Goal: Use online tool/utility: Utilize a website feature to perform a specific function

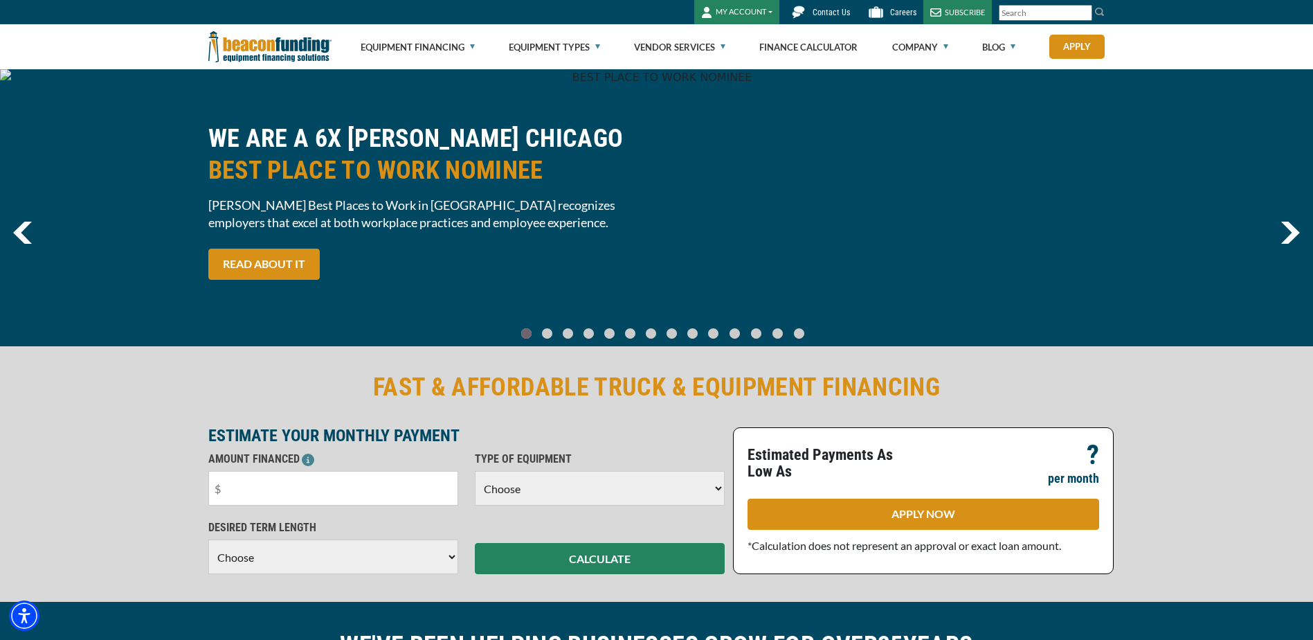
scroll to position [346, 0]
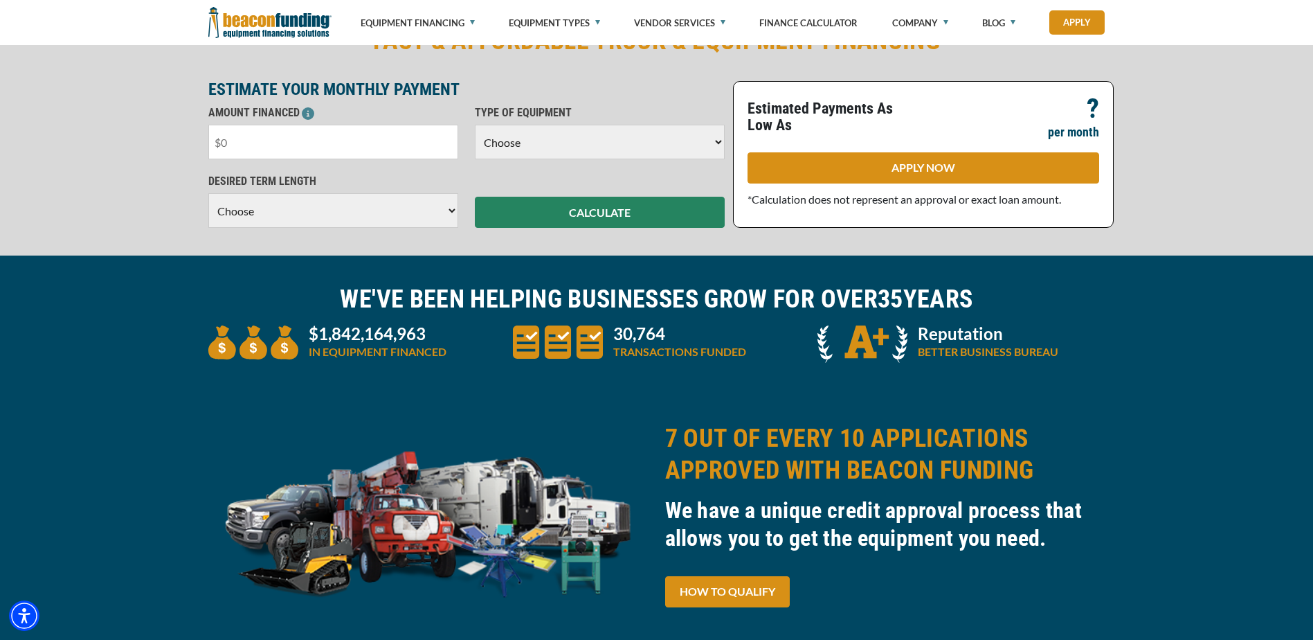
click at [289, 139] on input "text" at bounding box center [333, 142] width 250 height 35
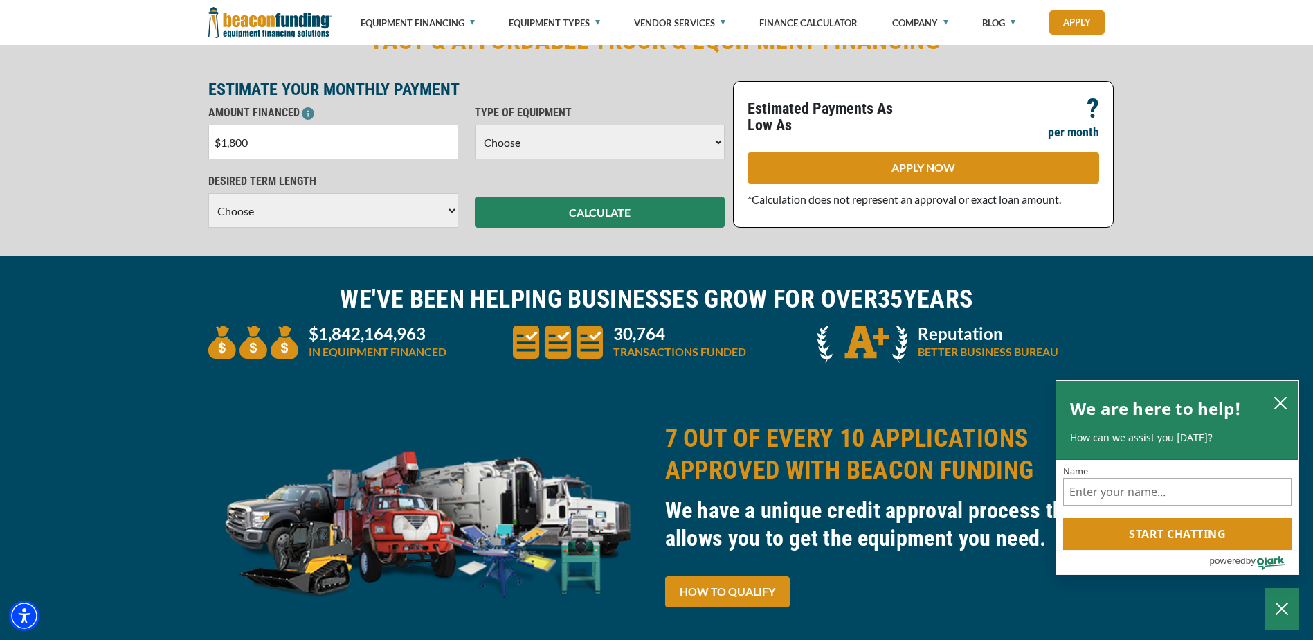
type input "$18,000"
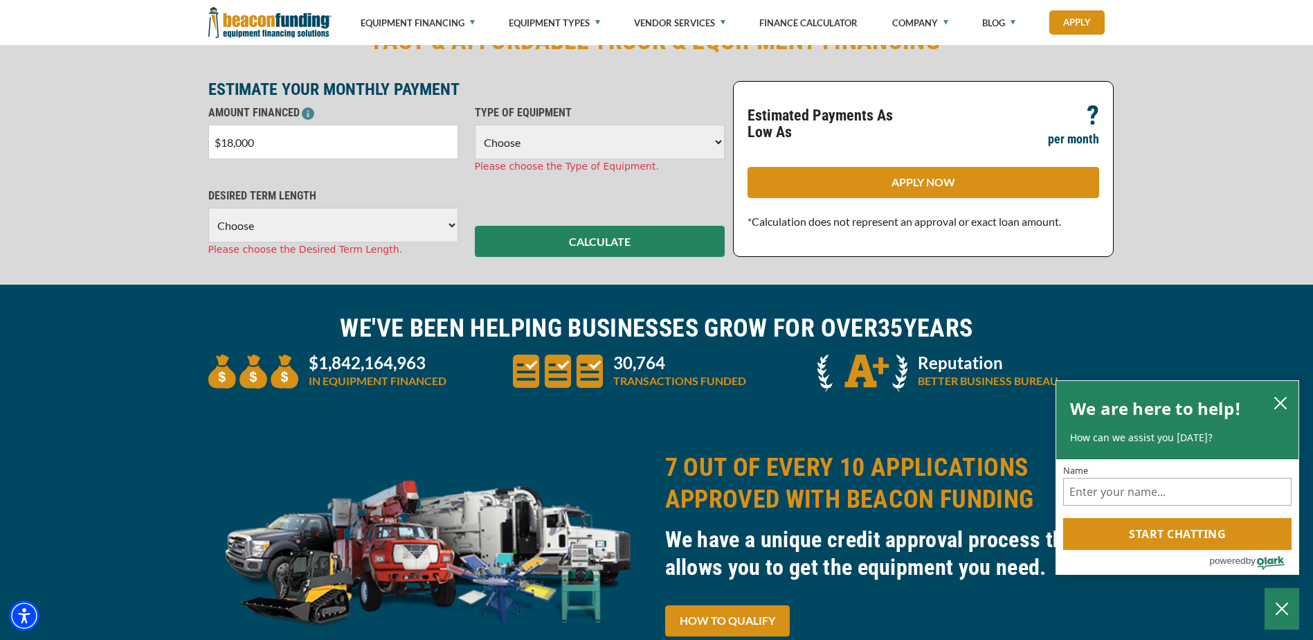
click at [719, 144] on select "Choose Backhoe Boom/Bucket Truck Chipper Commercial Mower Crane DTG/DTF Printin…" at bounding box center [600, 142] width 250 height 35
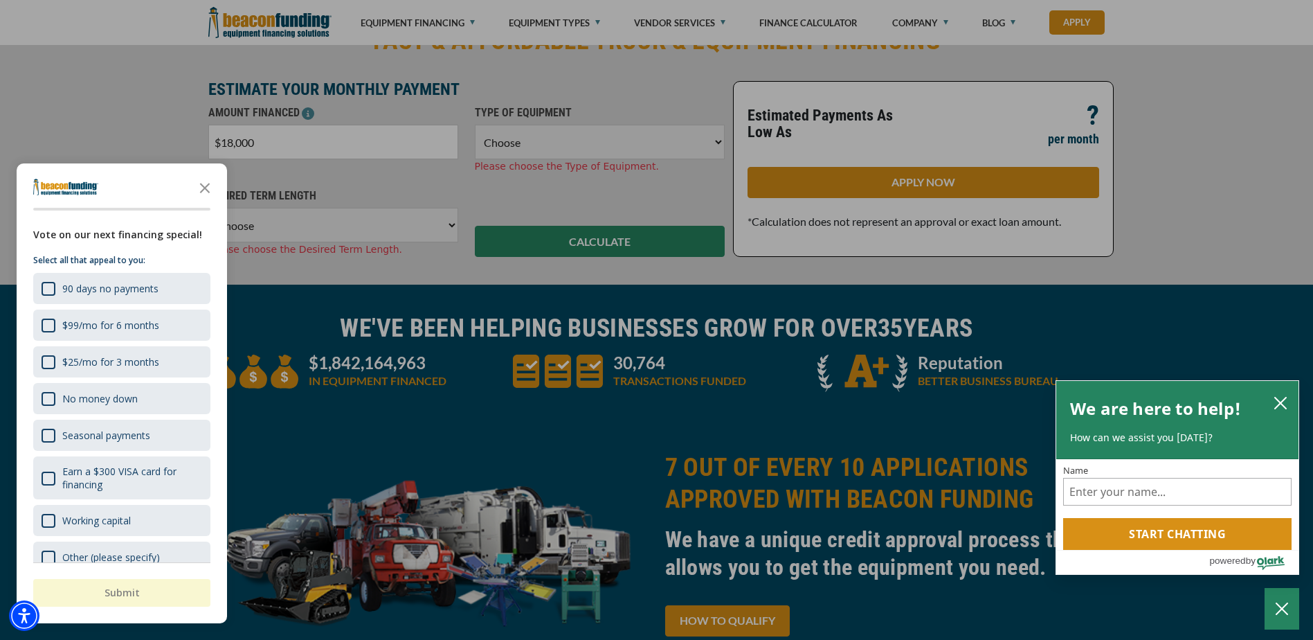
select select "5"
click at [475, 125] on select "Choose Backhoe Boom/Bucket Truck Chipper Commercial Mower Crane DTG/DTF Printin…" at bounding box center [600, 142] width 250 height 35
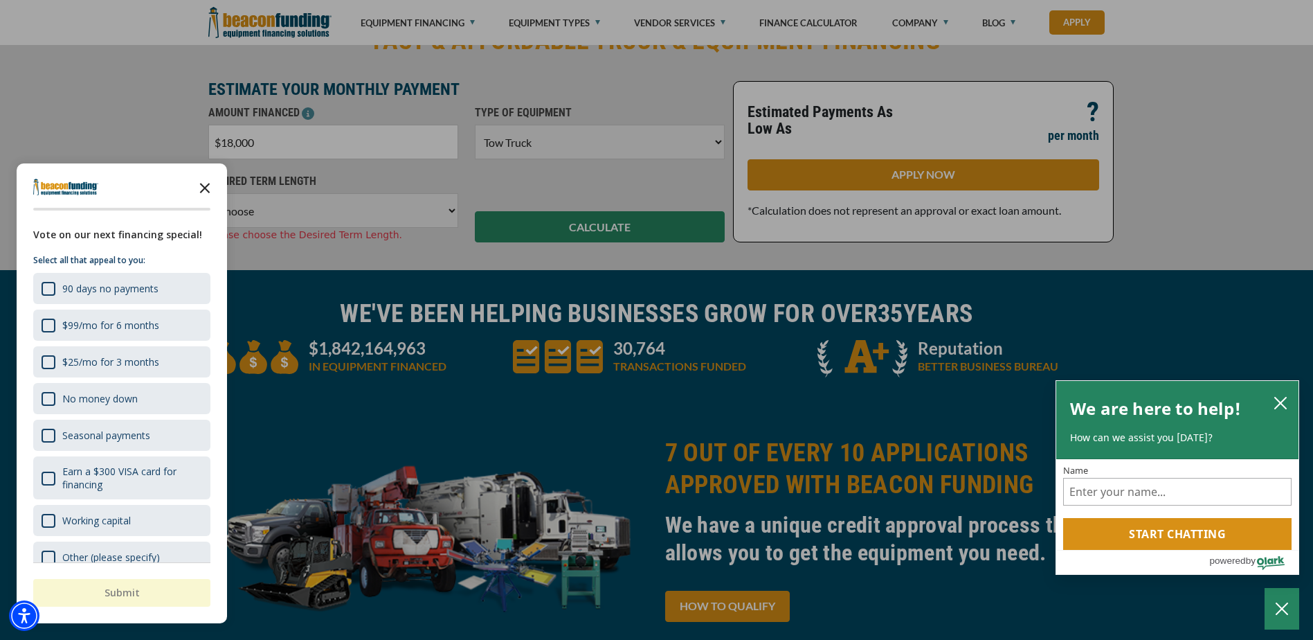
click at [204, 185] on icon "Close the survey" at bounding box center [205, 187] width 28 height 28
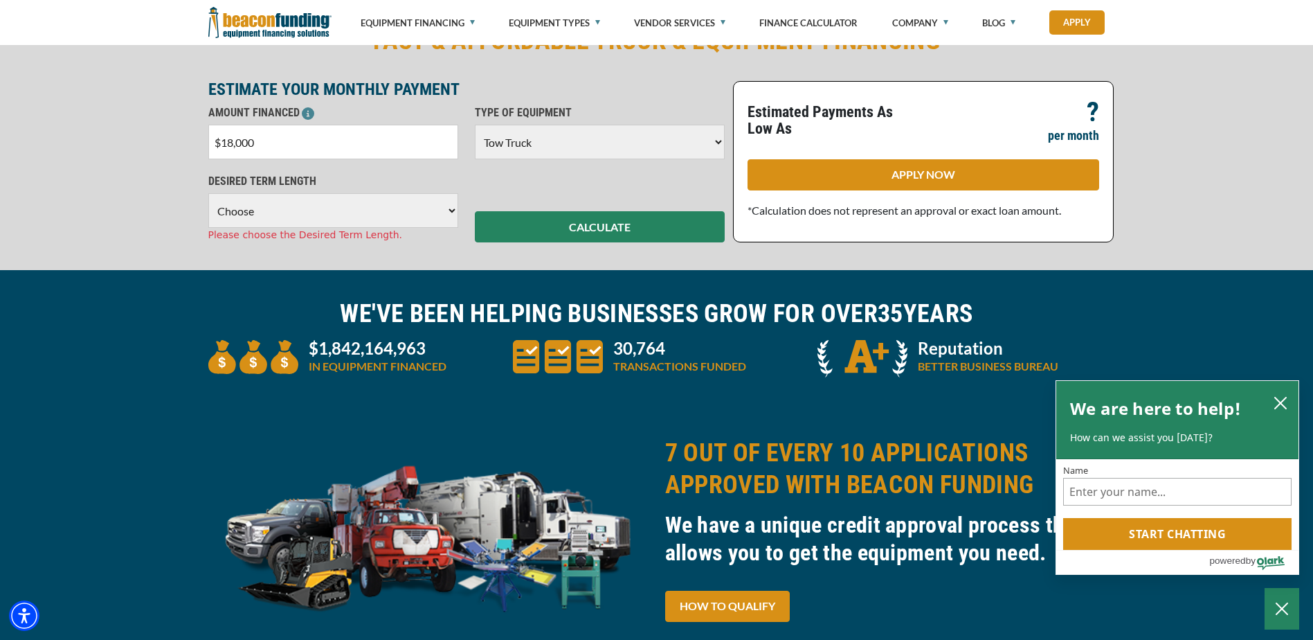
click at [451, 210] on select "Choose 36 Months 48 Months 60 Months" at bounding box center [333, 210] width 250 height 35
select select "36"
click at [208, 193] on select "Choose 36 Months 48 Months 60 Months" at bounding box center [333, 210] width 250 height 35
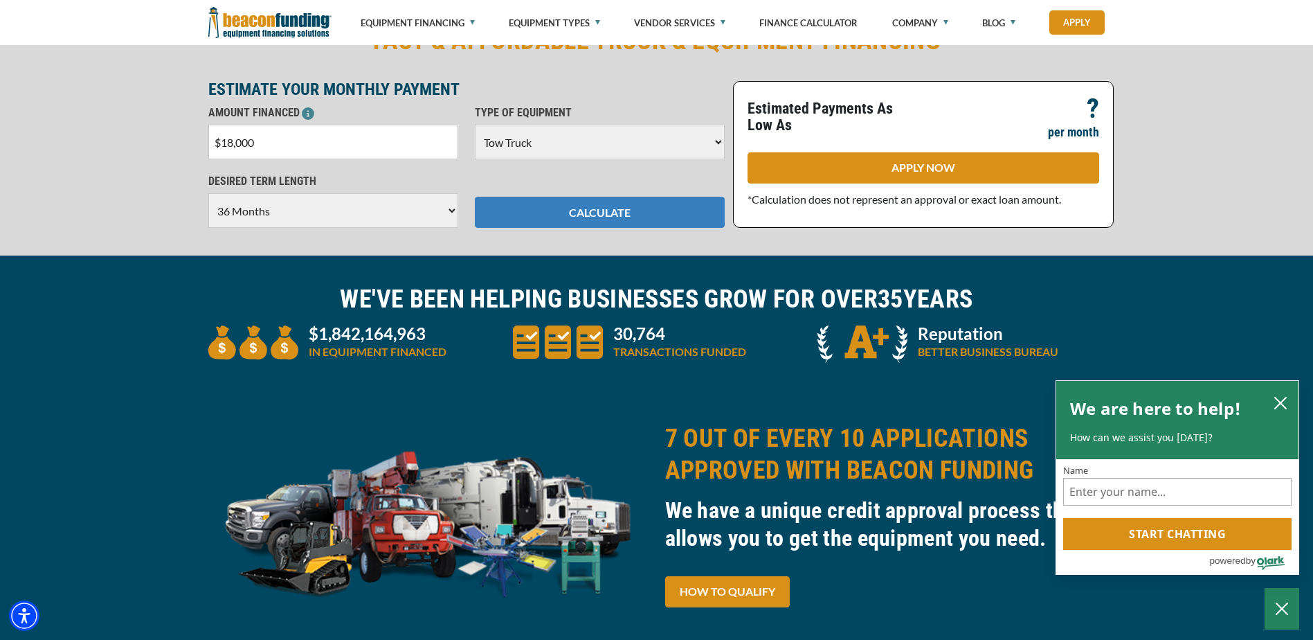
click at [603, 210] on button "CALCULATE" at bounding box center [600, 212] width 250 height 31
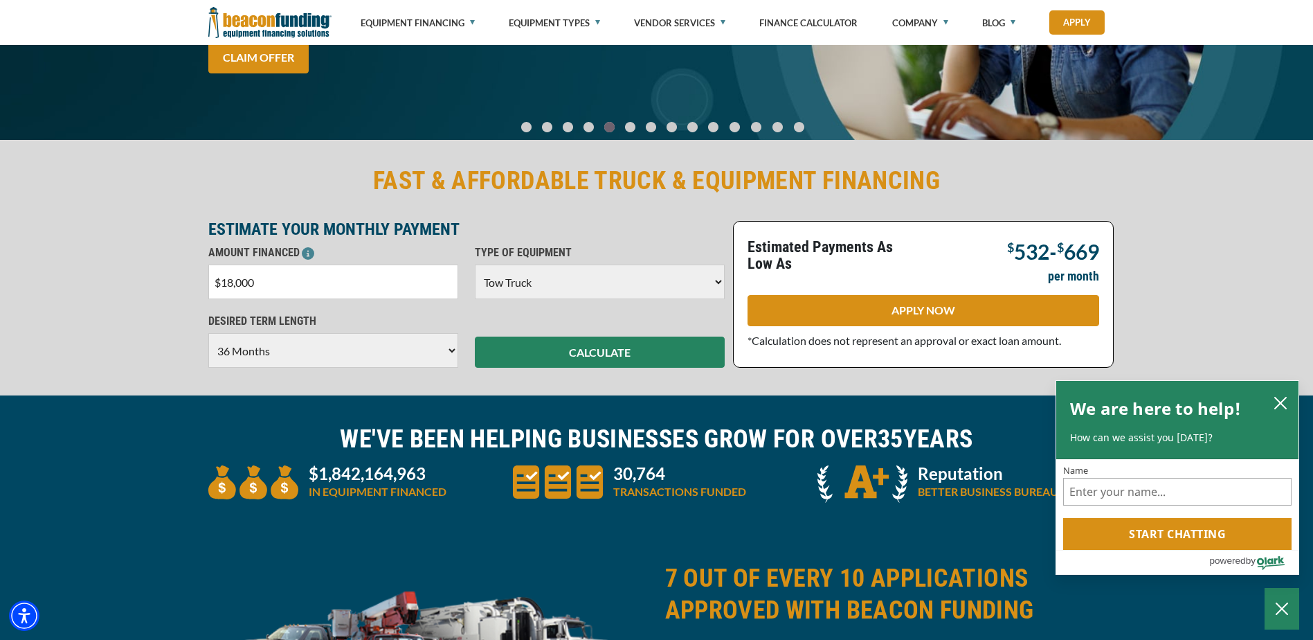
scroll to position [208, 0]
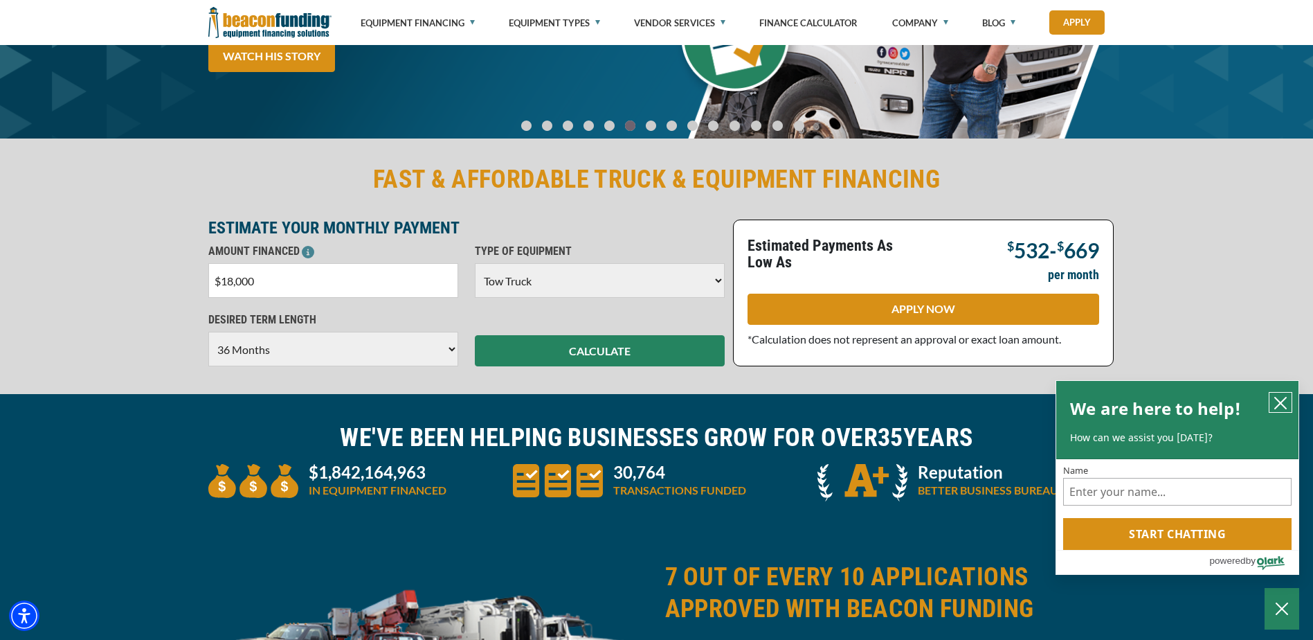
click at [1282, 403] on icon "close chatbox" at bounding box center [1280, 402] width 11 height 11
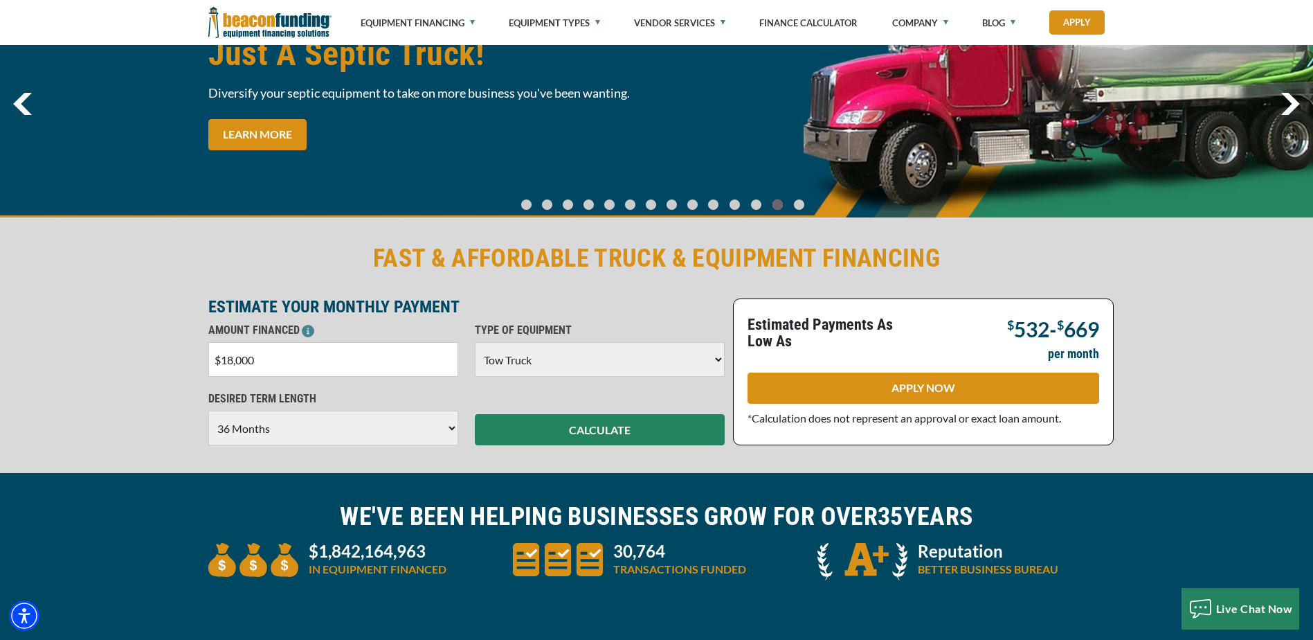
scroll to position [0, 0]
